Goal: Task Accomplishment & Management: Use online tool/utility

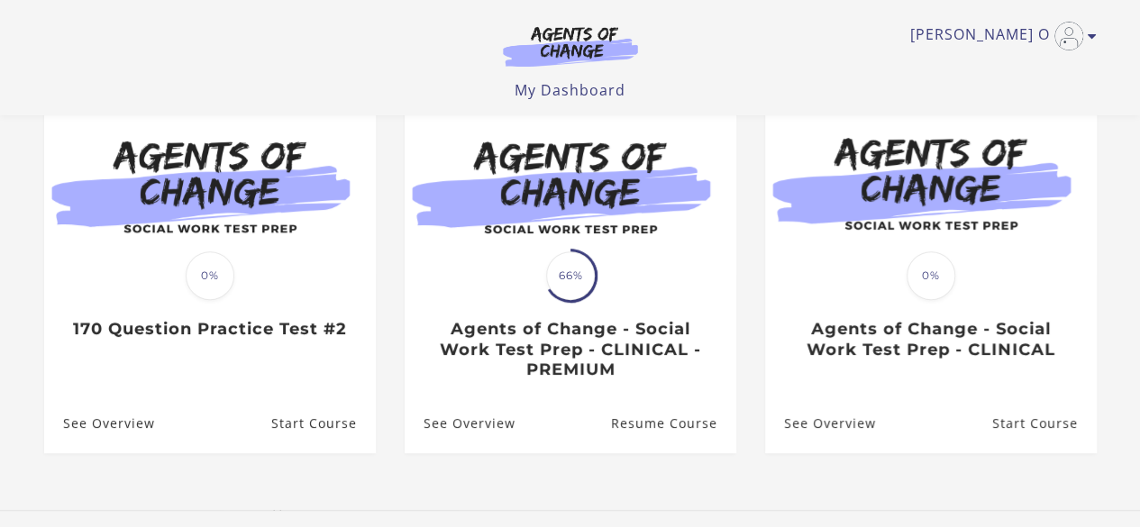
scroll to position [270, 0]
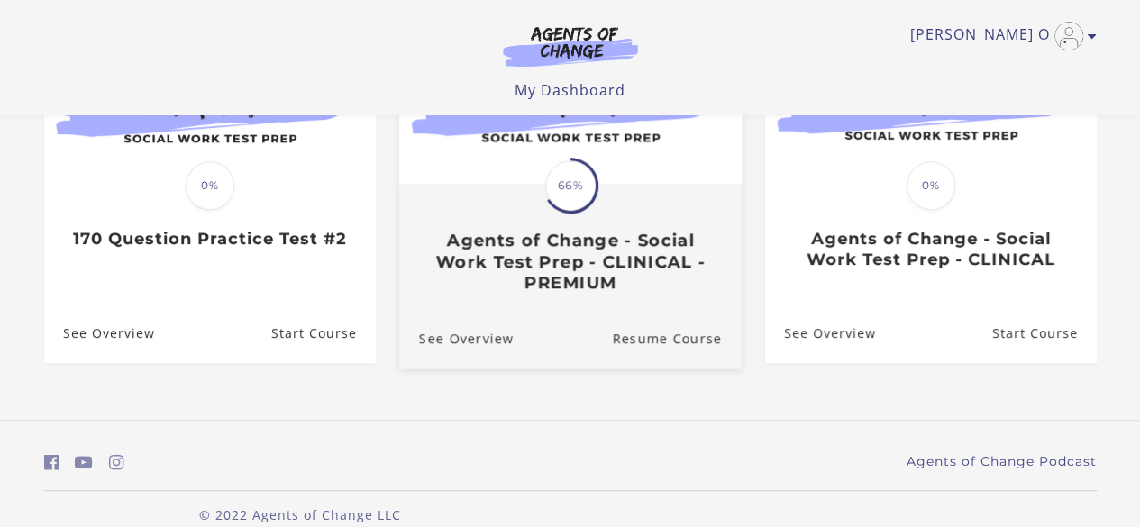
click at [620, 265] on h3 "Agents of Change - Social Work Test Prep - CLINICAL - PREMIUM" at bounding box center [569, 261] width 303 height 63
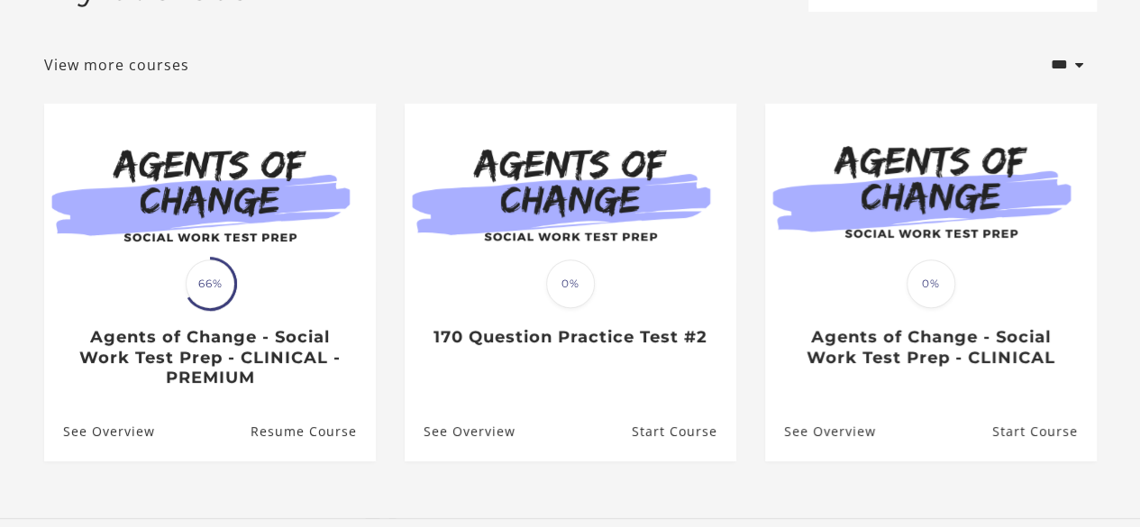
scroll to position [302, 0]
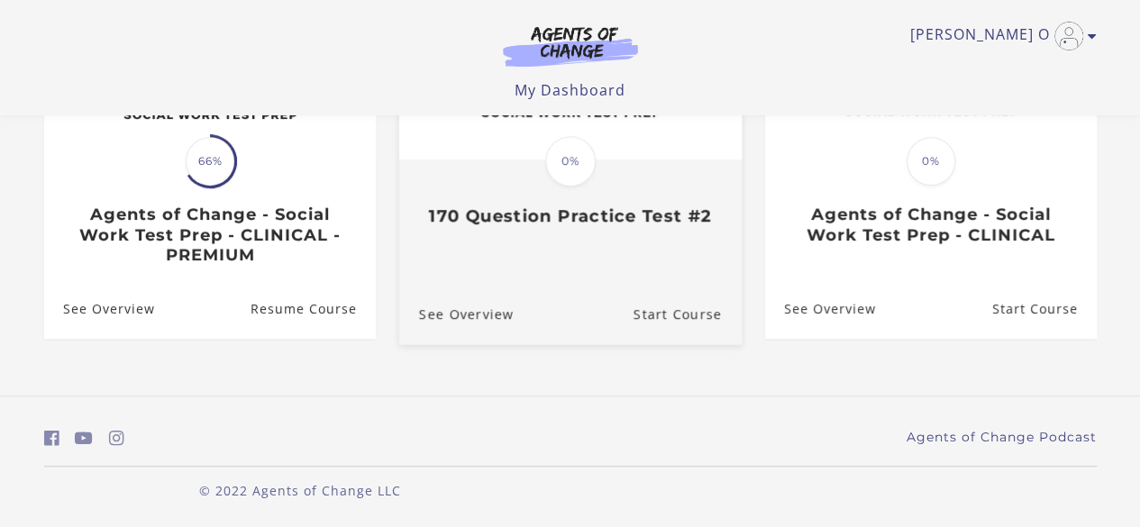
click at [616, 216] on h3 "170 Question Practice Test #2" at bounding box center [569, 215] width 303 height 21
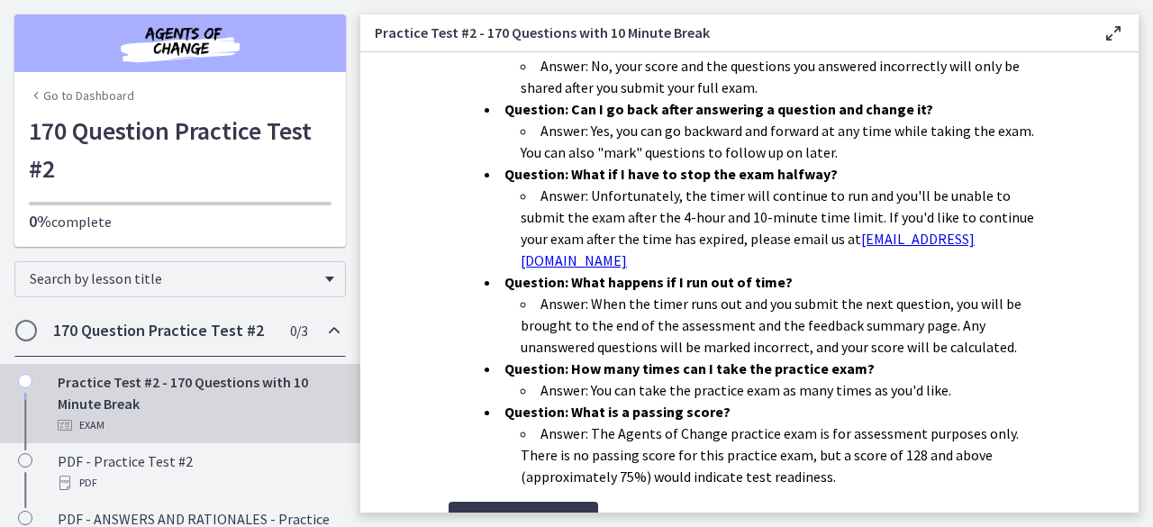
scroll to position [690, 0]
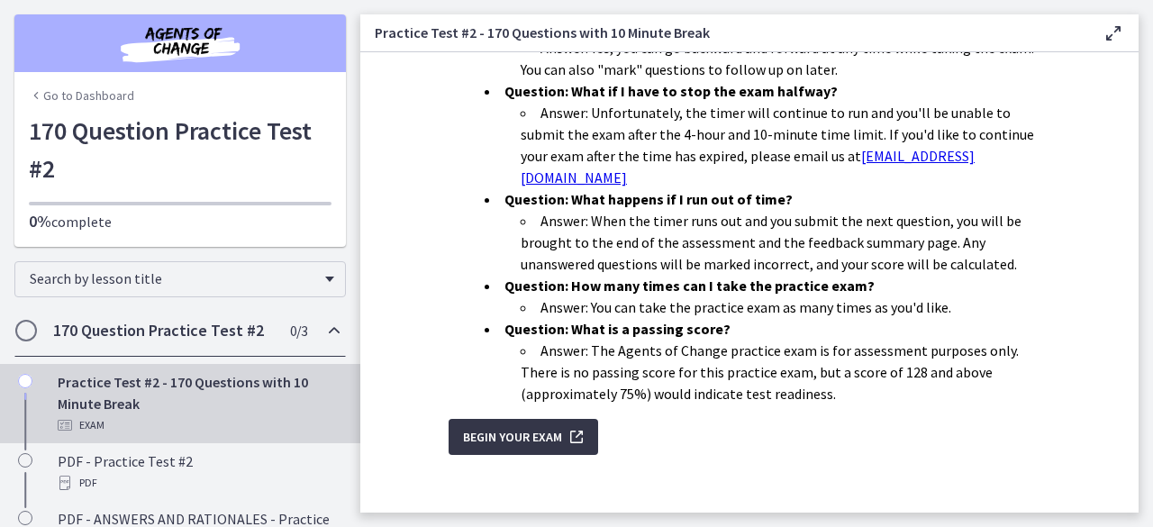
click at [505, 426] on span "Begin Your Exam" at bounding box center [512, 437] width 99 height 22
